Goal: Task Accomplishment & Management: Use online tool/utility

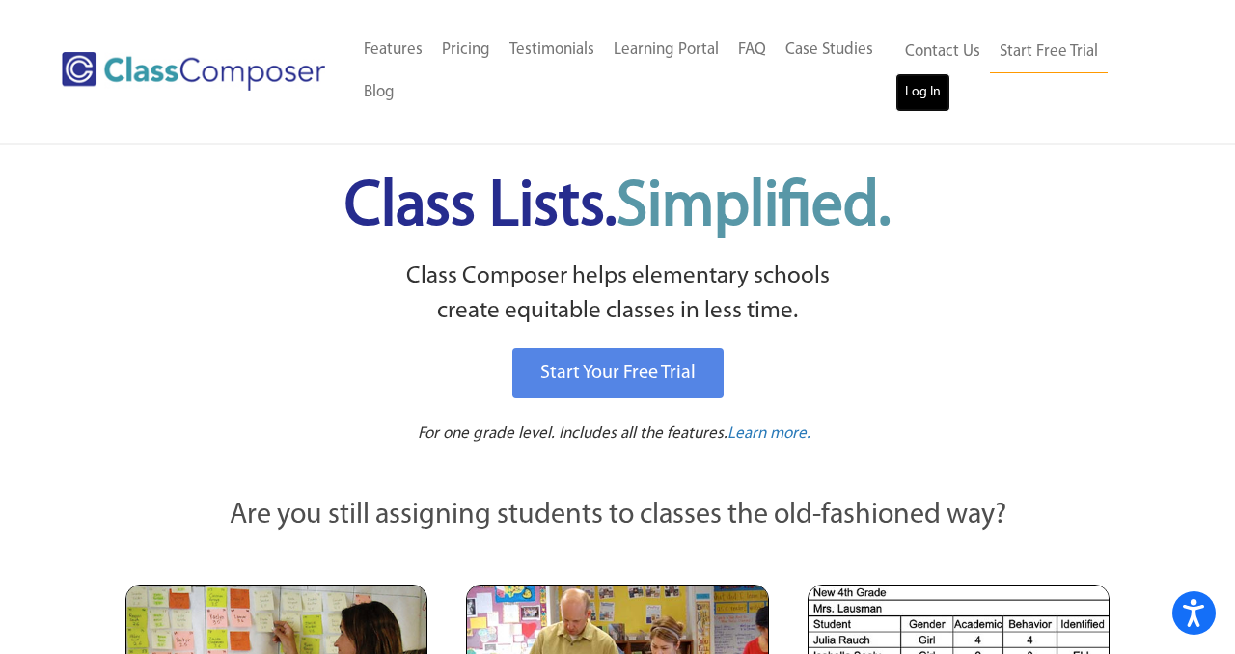
click at [933, 87] on link "Log In" at bounding box center [922, 92] width 55 height 39
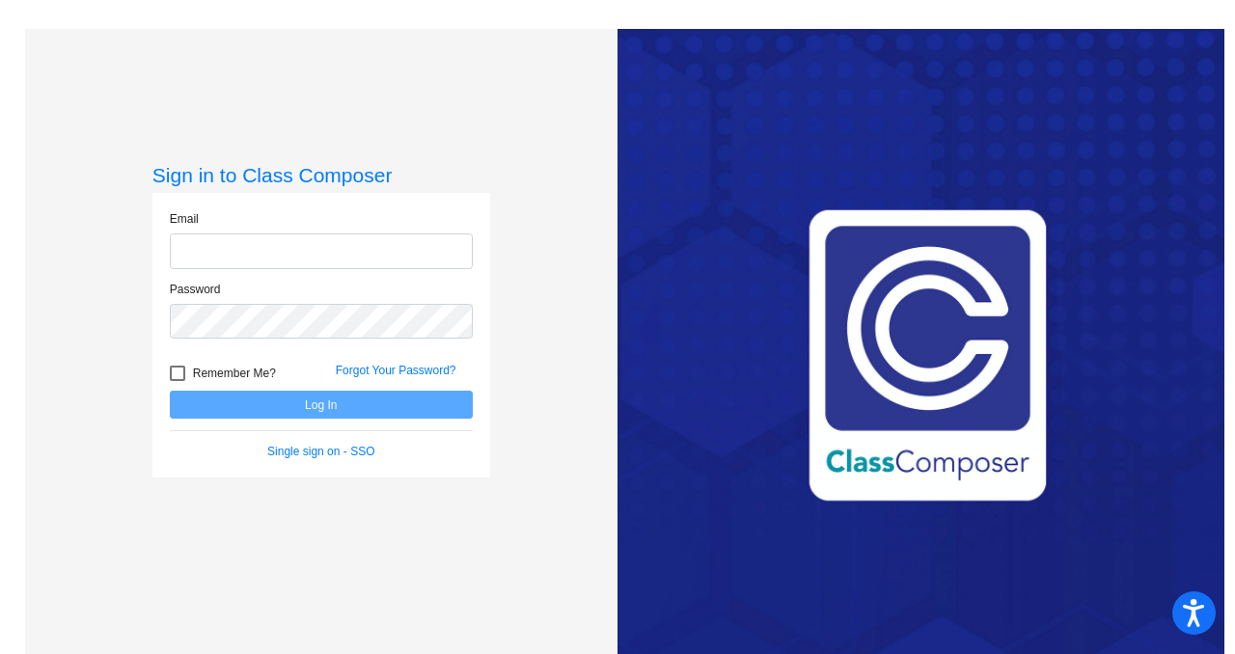
type input "[PERSON_NAME][EMAIL_ADDRESS][DOMAIN_NAME]"
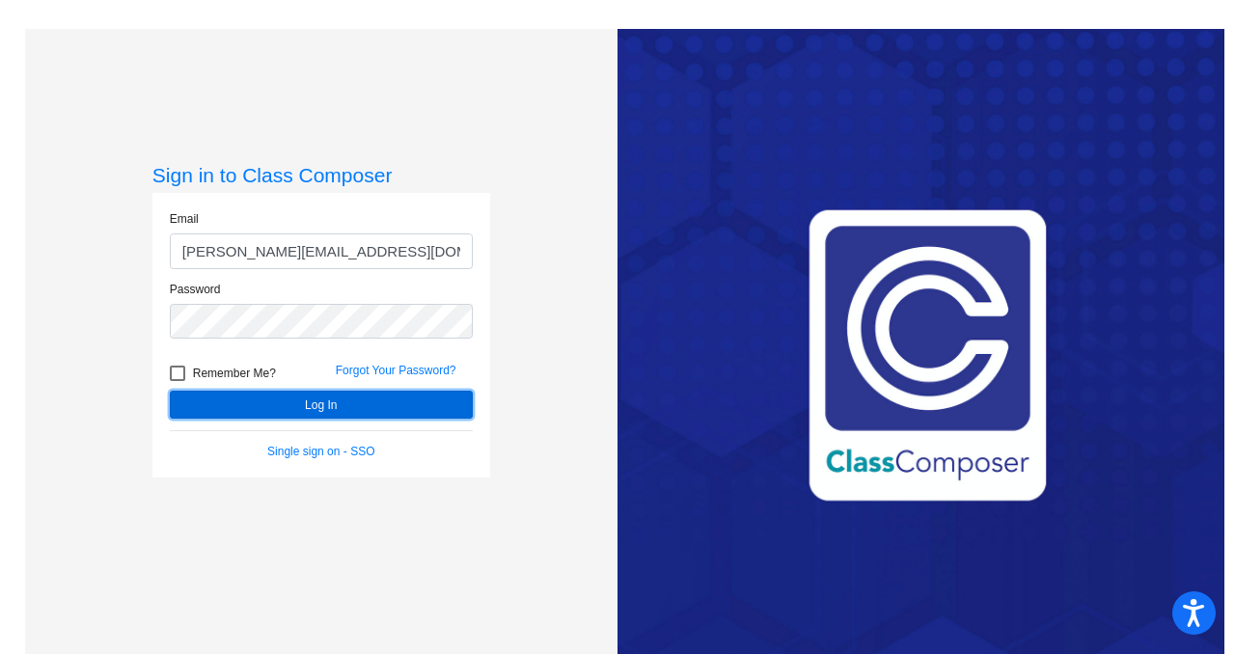
click at [335, 408] on button "Log In" at bounding box center [321, 405] width 303 height 28
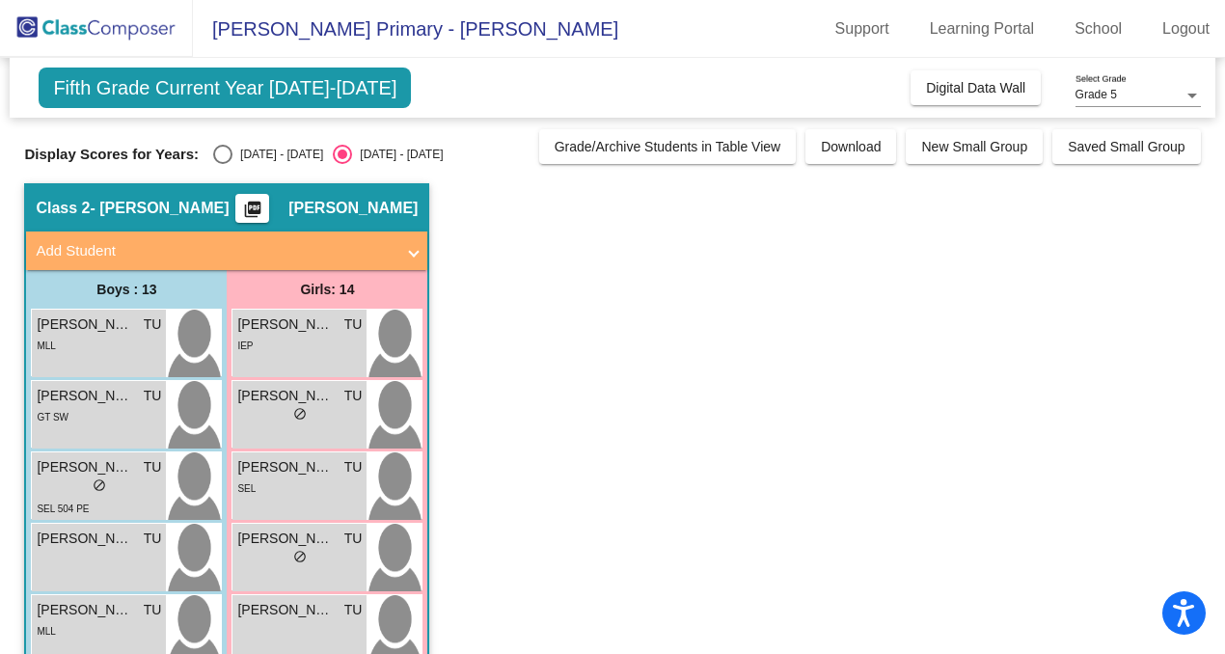
click at [261, 155] on div "[DATE] - [DATE]" at bounding box center [277, 154] width 91 height 17
click at [223, 164] on input "[DATE] - [DATE]" at bounding box center [222, 164] width 1 height 1
radio input "true"
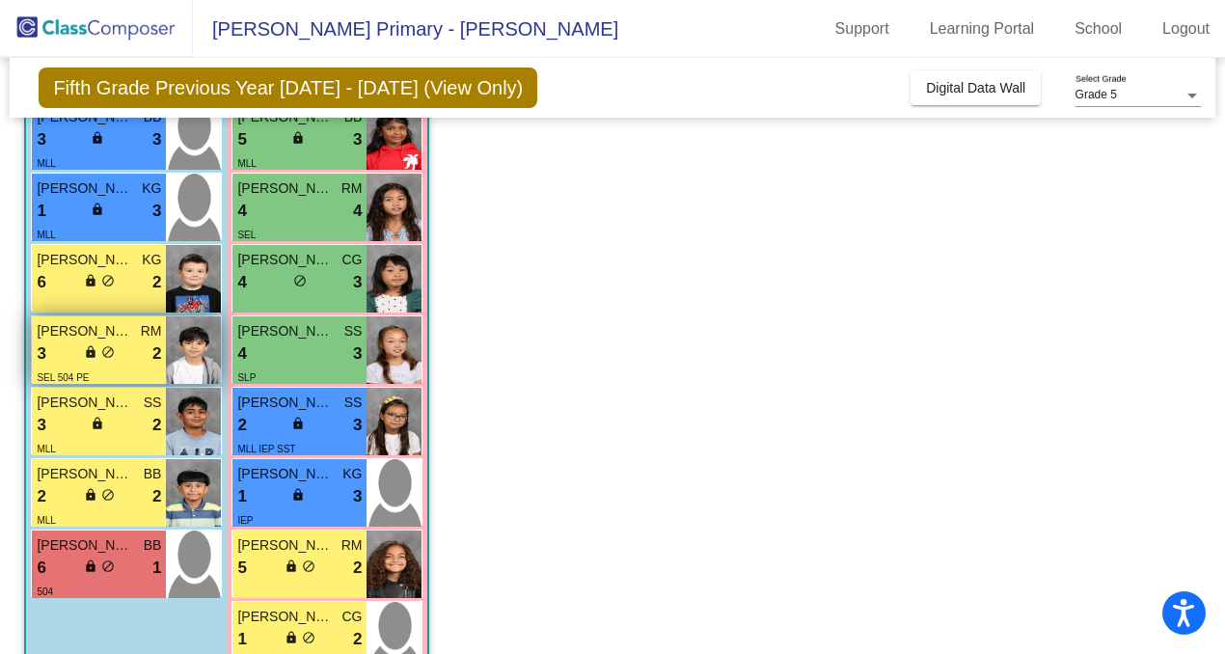
scroll to position [634, 0]
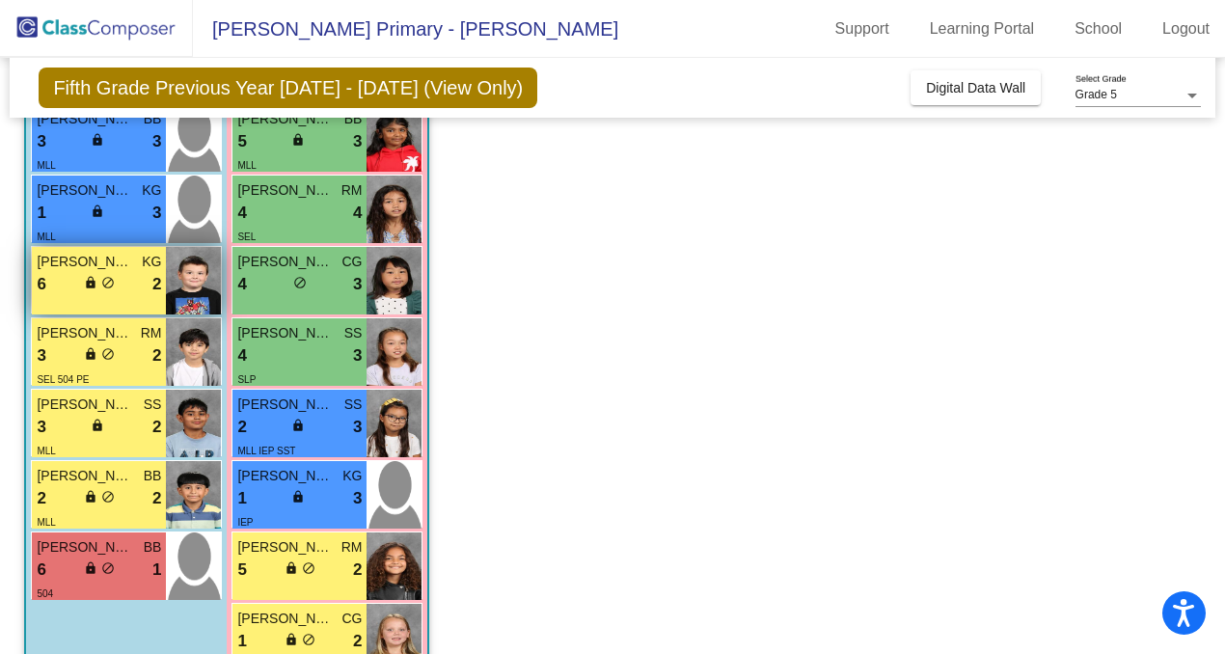
click at [75, 304] on div "[PERSON_NAME] KG 6 lock do_not_disturb_alt 2" at bounding box center [99, 281] width 134 height 68
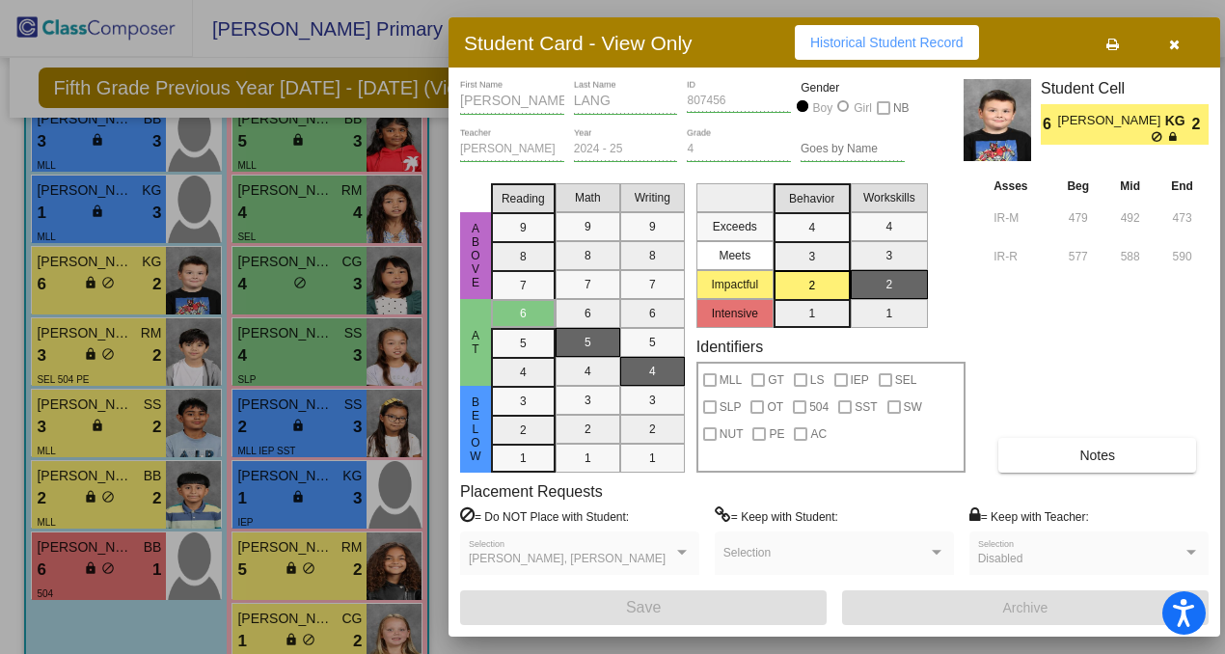
scroll to position [0, 0]
click at [1176, 32] on button "button" at bounding box center [1174, 42] width 62 height 35
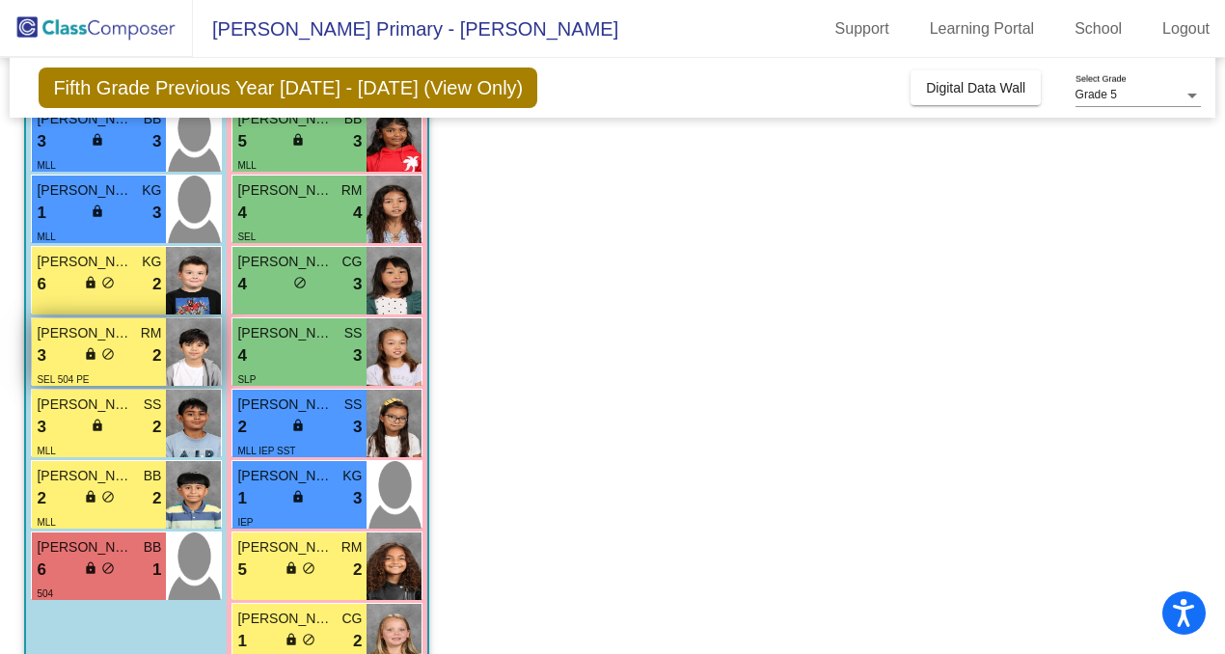
click at [132, 350] on div "3 lock do_not_disturb_alt 2" at bounding box center [99, 355] width 124 height 25
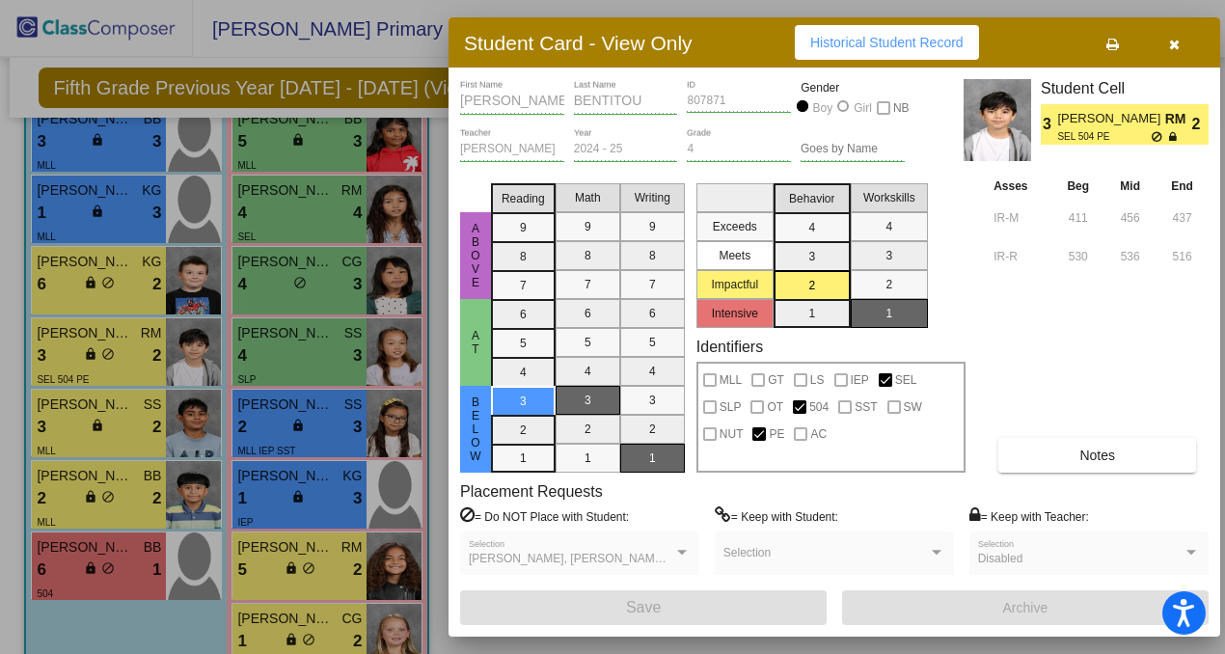
click at [1169, 29] on button "button" at bounding box center [1174, 42] width 62 height 35
